Goal: Task Accomplishment & Management: Use online tool/utility

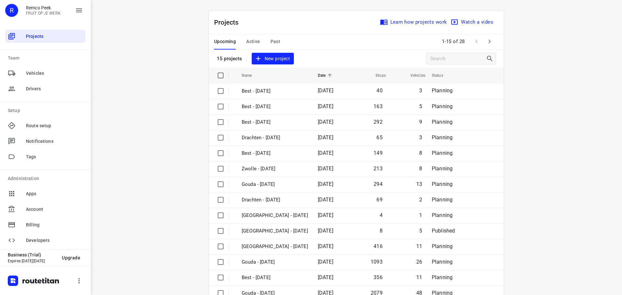
click at [260, 38] on div "Upcoming Active Past" at bounding box center [252, 42] width 77 height 16
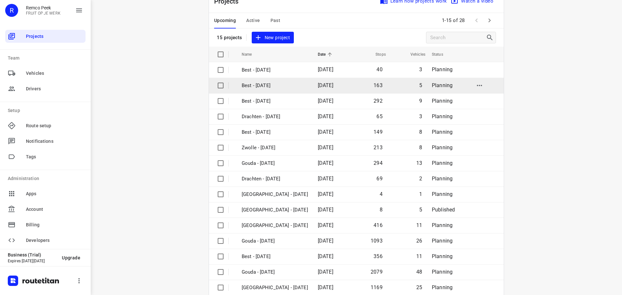
scroll to position [32, 0]
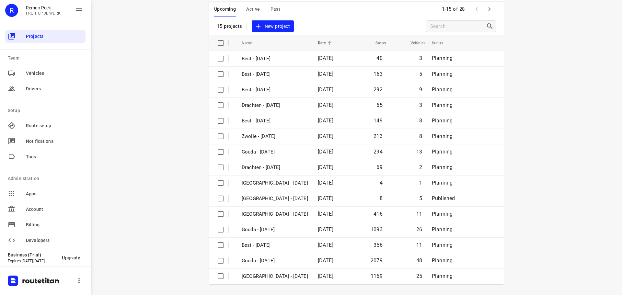
click at [489, 10] on icon "button" at bounding box center [490, 9] width 8 height 8
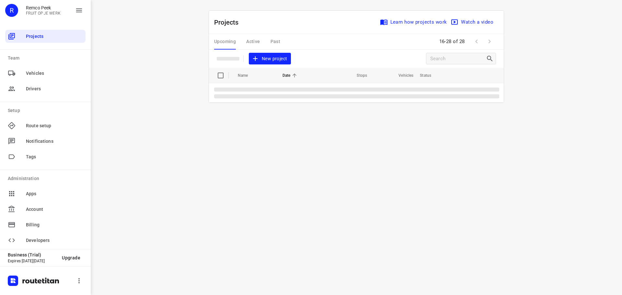
scroll to position [0, 0]
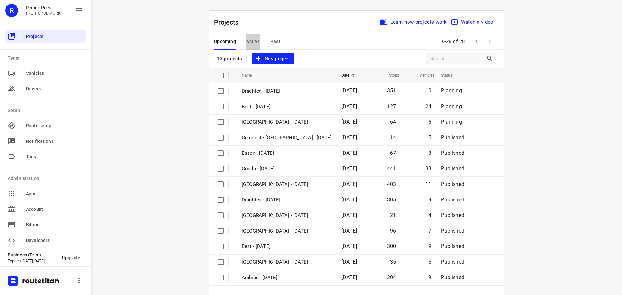
click at [253, 44] on span "Active" at bounding box center [253, 42] width 14 height 8
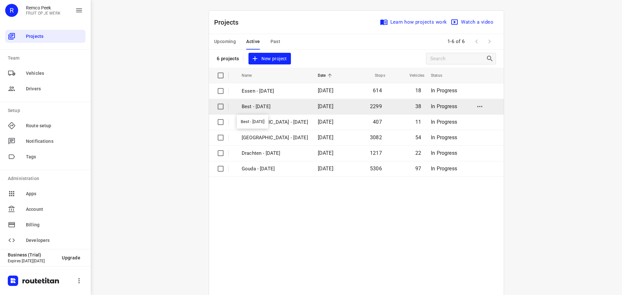
click at [244, 105] on p "Best - [DATE]" at bounding box center [275, 106] width 66 height 7
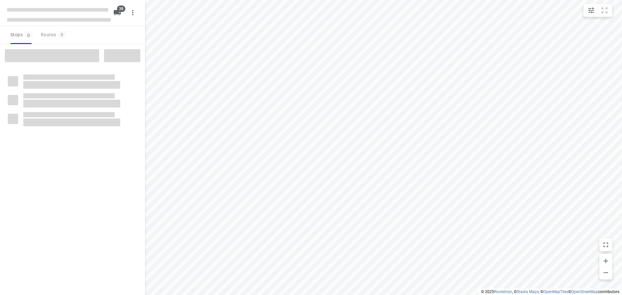
checkbox input "true"
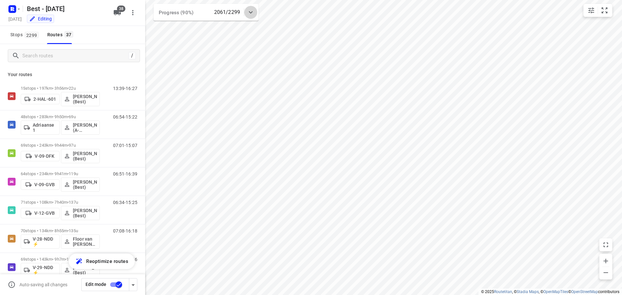
click at [253, 15] on icon at bounding box center [251, 12] width 8 height 8
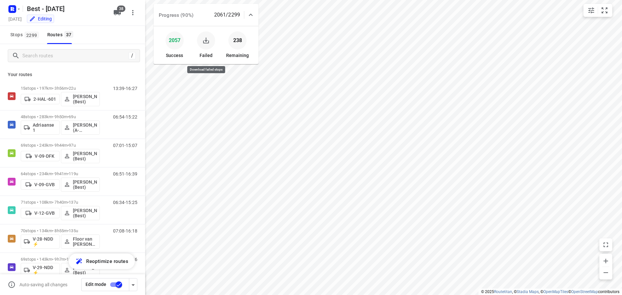
click at [205, 39] on icon "button" at bounding box center [206, 41] width 8 height 8
click at [63, 51] on input "Search routes" at bounding box center [75, 56] width 104 height 10
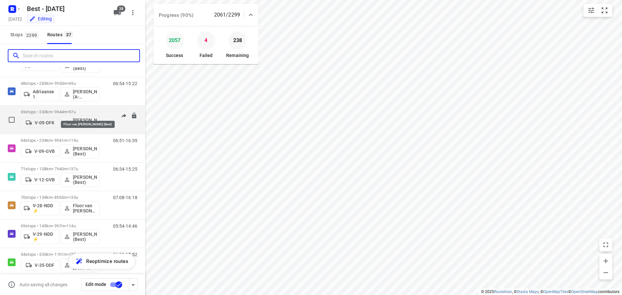
scroll to position [32, 0]
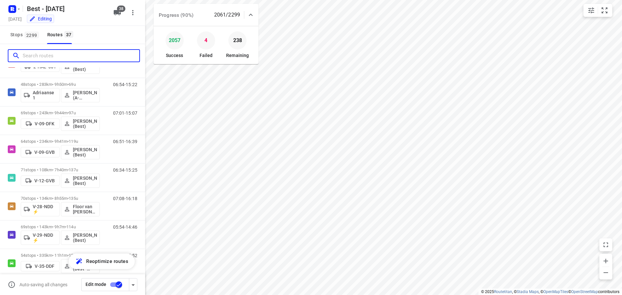
click at [35, 52] on input "Search routes" at bounding box center [81, 56] width 117 height 10
click at [31, 40] on button "Stops 2299" at bounding box center [24, 35] width 33 height 18
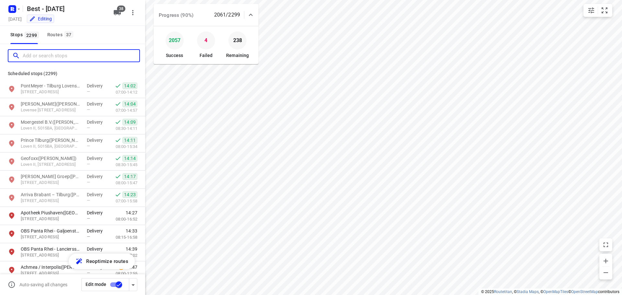
click at [54, 55] on input "Add or search stops" at bounding box center [81, 56] width 117 height 10
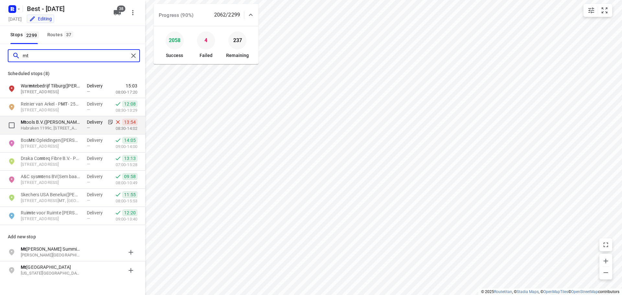
type input "mt"
click at [35, 119] on p "Mt ools B.V.([PERSON_NAME])" at bounding box center [51, 122] width 60 height 6
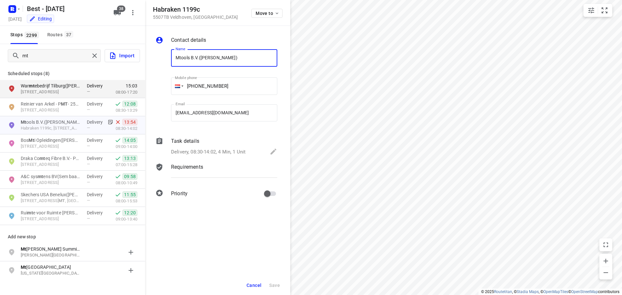
click at [195, 144] on p "Task details" at bounding box center [185, 141] width 28 height 8
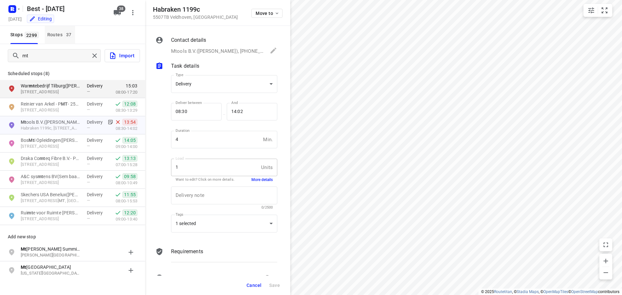
click at [62, 36] on div "Routes 37" at bounding box center [61, 35] width 28 height 8
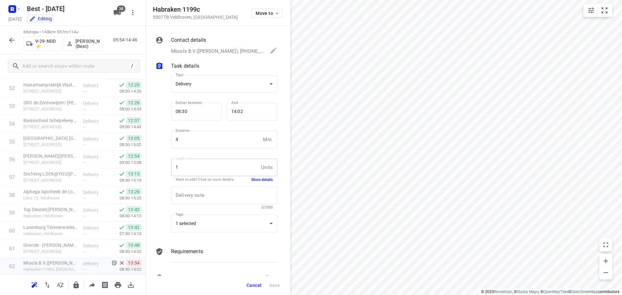
scroll to position [1084, 0]
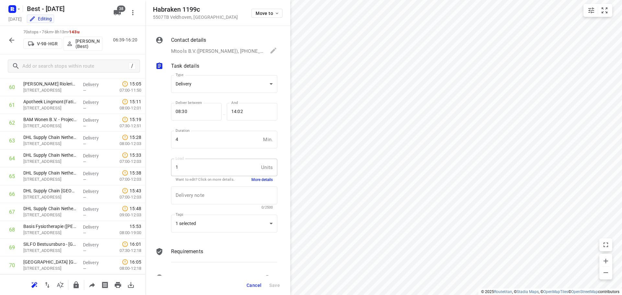
click at [252, 286] on span "Cancel" at bounding box center [254, 285] width 15 height 5
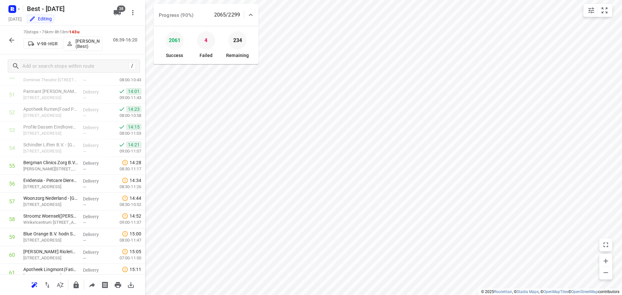
scroll to position [922, 0]
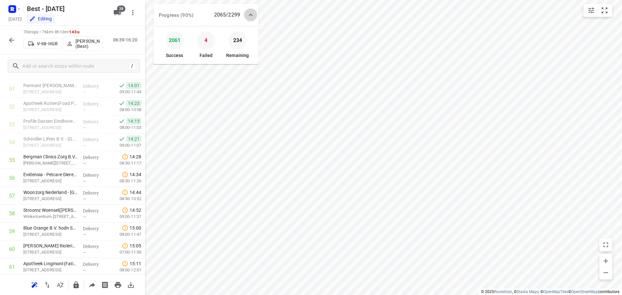
click at [256, 18] on div at bounding box center [250, 14] width 13 height 13
click at [255, 14] on div at bounding box center [250, 12] width 13 height 13
click at [10, 39] on icon "button" at bounding box center [12, 40] width 8 height 8
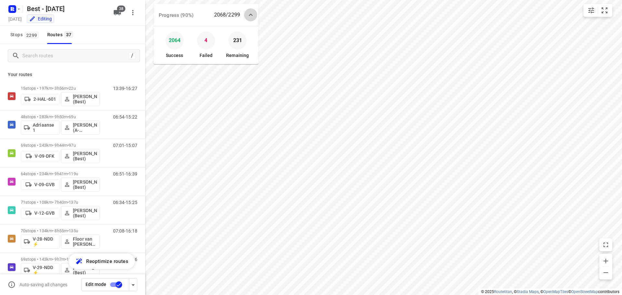
click at [257, 13] on div at bounding box center [250, 14] width 13 height 13
click at [10, 6] on rect "button" at bounding box center [12, 9] width 8 height 8
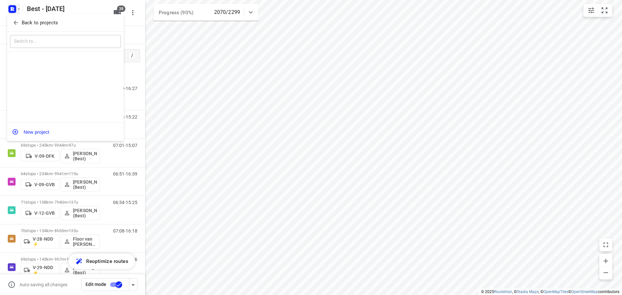
click at [17, 21] on icon "button" at bounding box center [16, 22] width 6 height 6
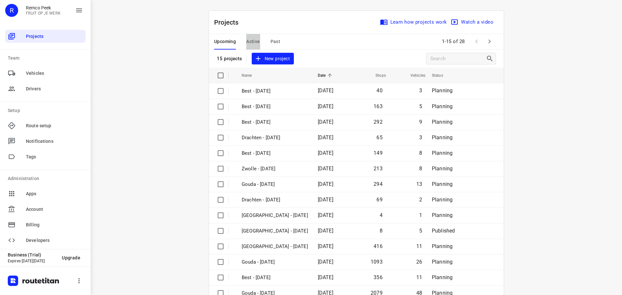
click at [256, 39] on span "Active" at bounding box center [253, 42] width 14 height 8
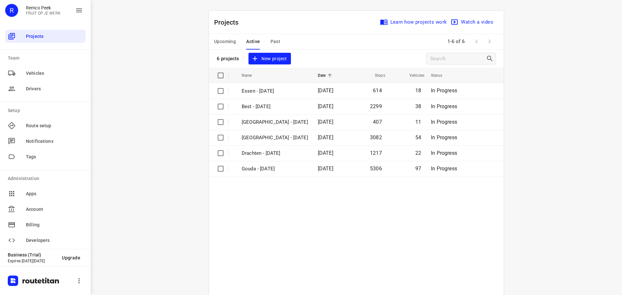
click at [226, 41] on span "Upcoming" at bounding box center [225, 42] width 22 height 8
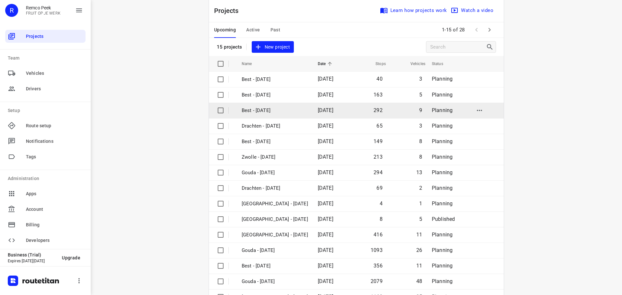
scroll to position [32, 0]
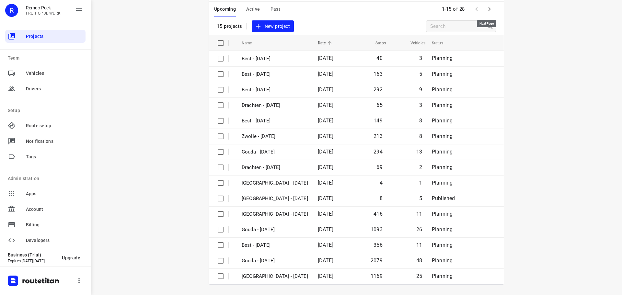
click at [486, 11] on icon "button" at bounding box center [490, 9] width 8 height 8
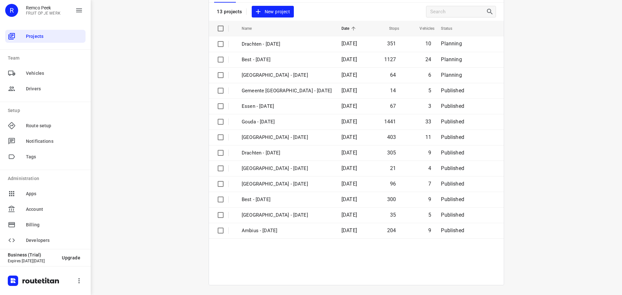
scroll to position [48, 0]
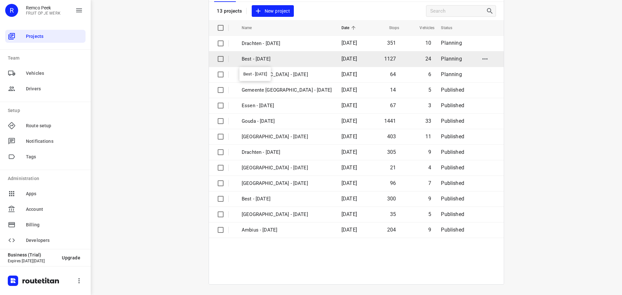
click at [290, 59] on p "Best - [DATE]" at bounding box center [287, 58] width 90 height 7
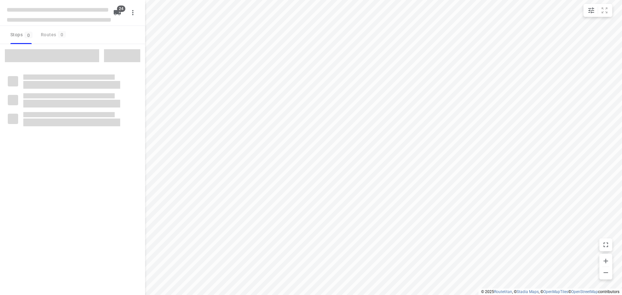
checkbox input "true"
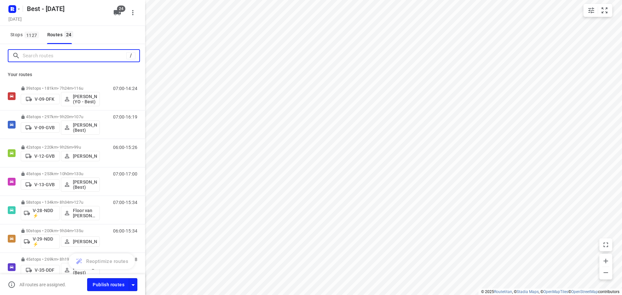
click at [90, 57] on input "Search routes" at bounding box center [75, 56] width 104 height 10
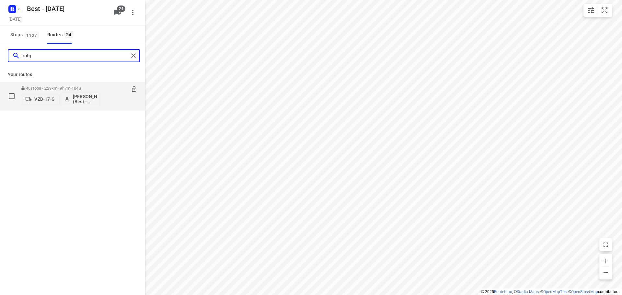
type input "rutg"
click at [76, 85] on div "46 stops • 229km • 9h7m • 104u VZD-17-G [PERSON_NAME] (Best - ZZP)" at bounding box center [60, 96] width 79 height 27
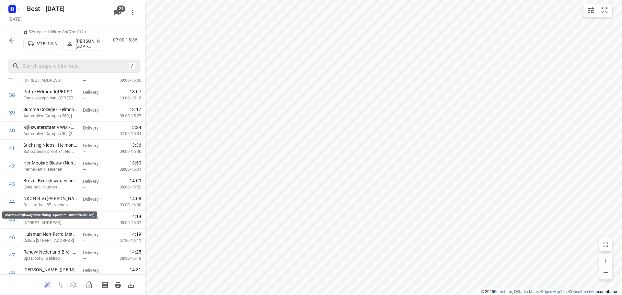
scroll to position [781, 0]
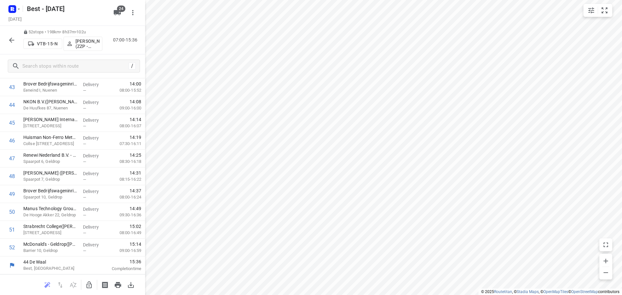
click at [5, 40] on div "52 stops • 198km • 8h37m • 102u VTB-15-N [PERSON_NAME] (ZZP - Best) 07:00-15:36" at bounding box center [72, 40] width 145 height 29
click at [11, 41] on icon "button" at bounding box center [12, 40] width 8 height 8
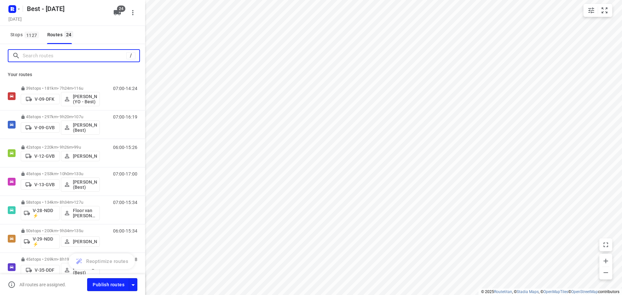
click at [42, 53] on input "Search routes" at bounding box center [75, 56] width 104 height 10
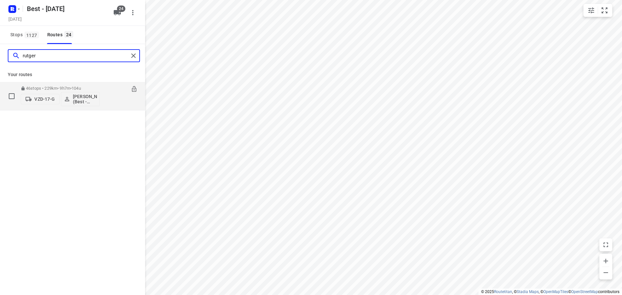
type input "rutger"
click at [60, 89] on p "46 stops • 229km • 9h7m • 104u" at bounding box center [60, 88] width 79 height 5
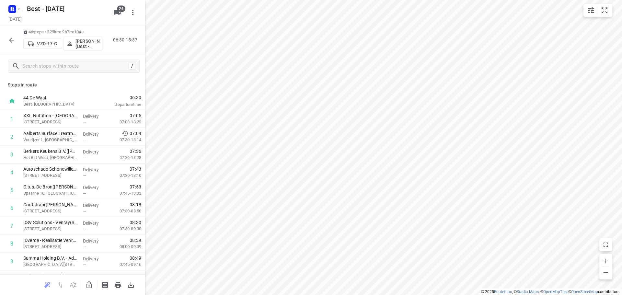
click at [10, 46] on button "button" at bounding box center [11, 40] width 13 height 13
